Goal: Transaction & Acquisition: Subscribe to service/newsletter

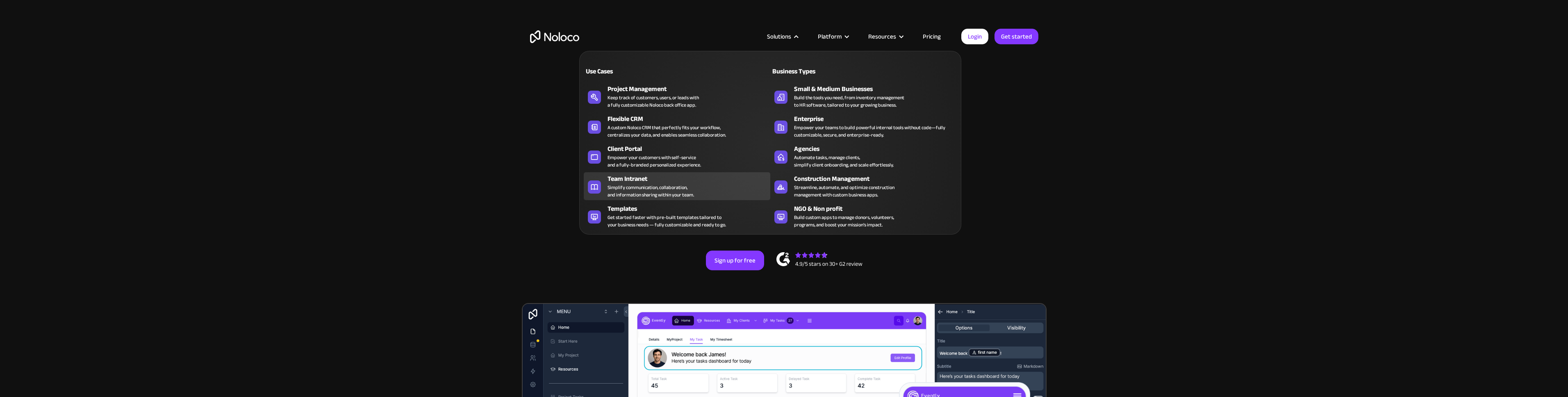
click at [668, 192] on div "Simplify communication, collaboration, and information sharing within your team." at bounding box center [651, 191] width 86 height 15
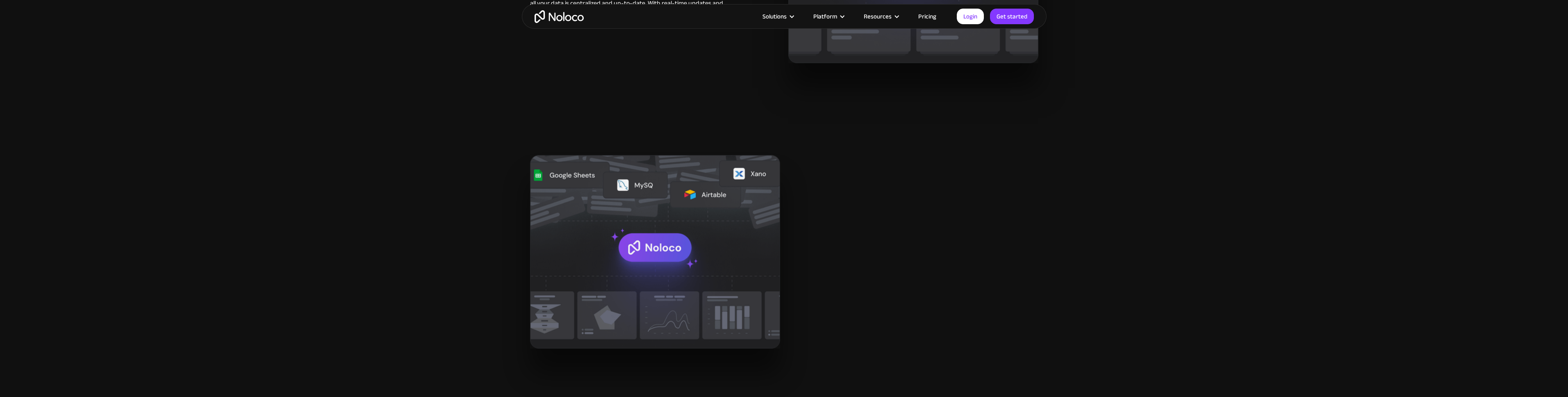
scroll to position [1008, 0]
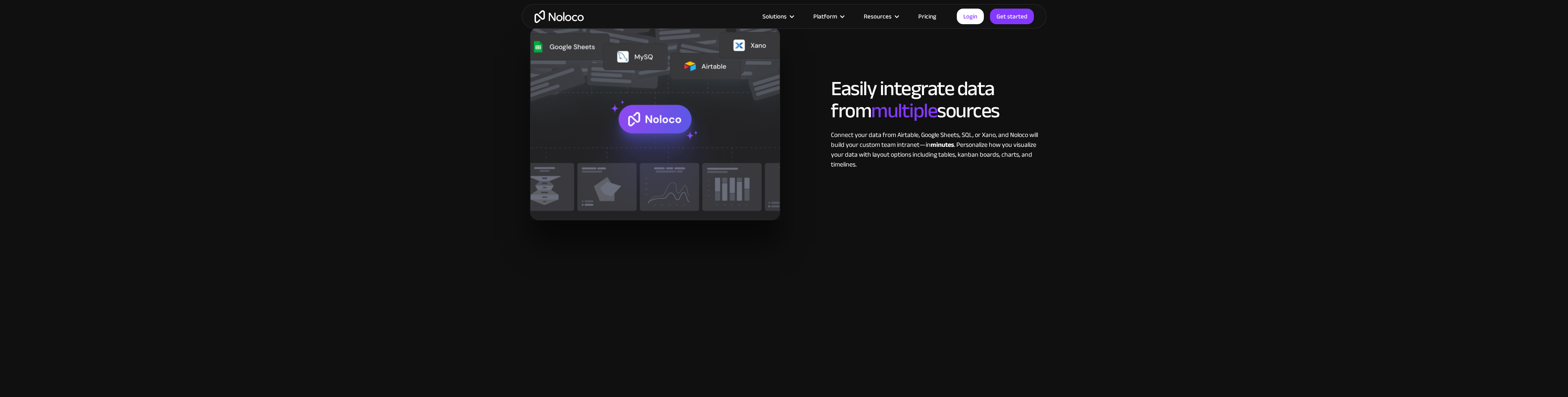
click at [926, 19] on link "Pricing" at bounding box center [927, 16] width 38 height 11
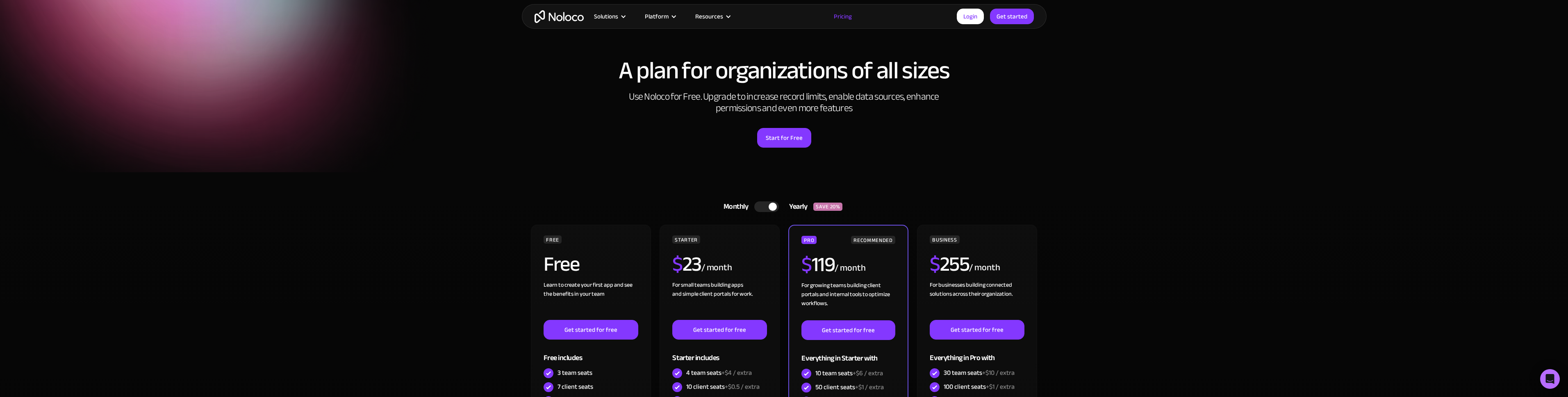
scroll to position [76, 0]
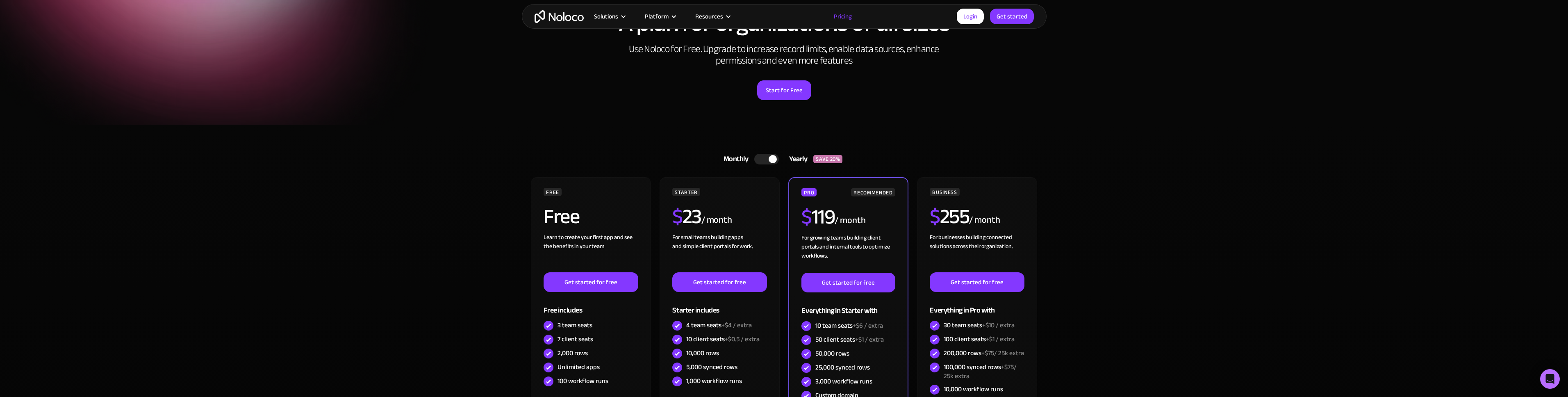
click at [775, 158] on div at bounding box center [772, 159] width 8 height 8
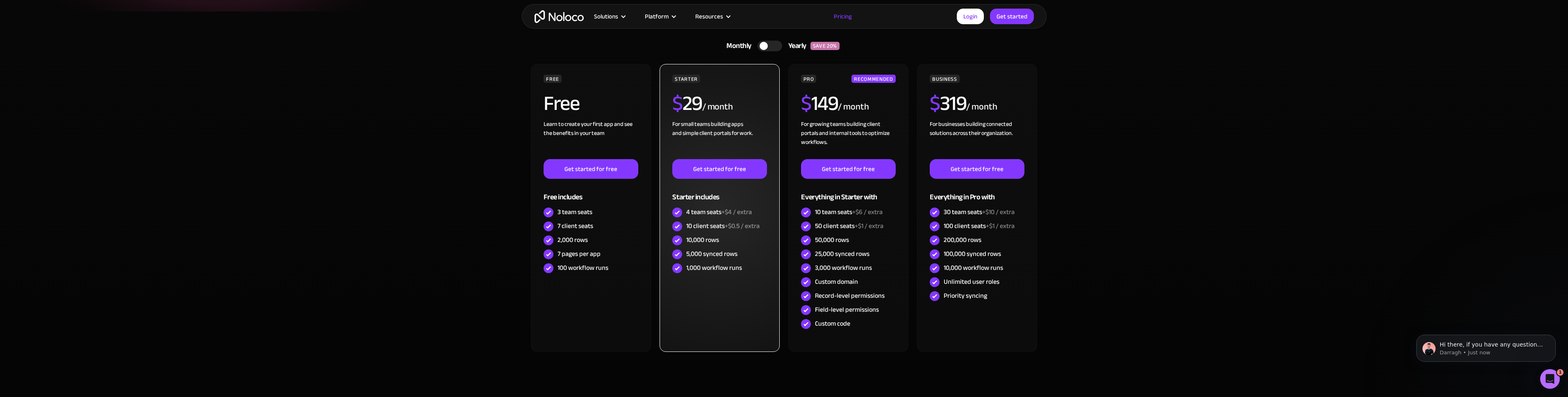
scroll to position [0, 0]
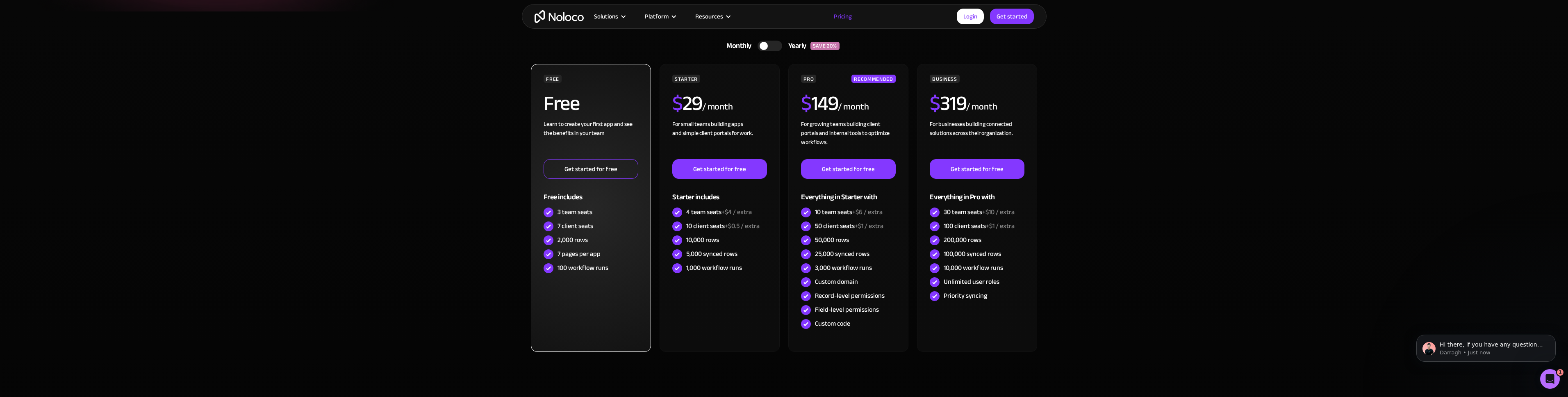
click at [613, 166] on link "Get started for free" at bounding box center [590, 169] width 94 height 19
